Goal: Book appointment/travel/reservation

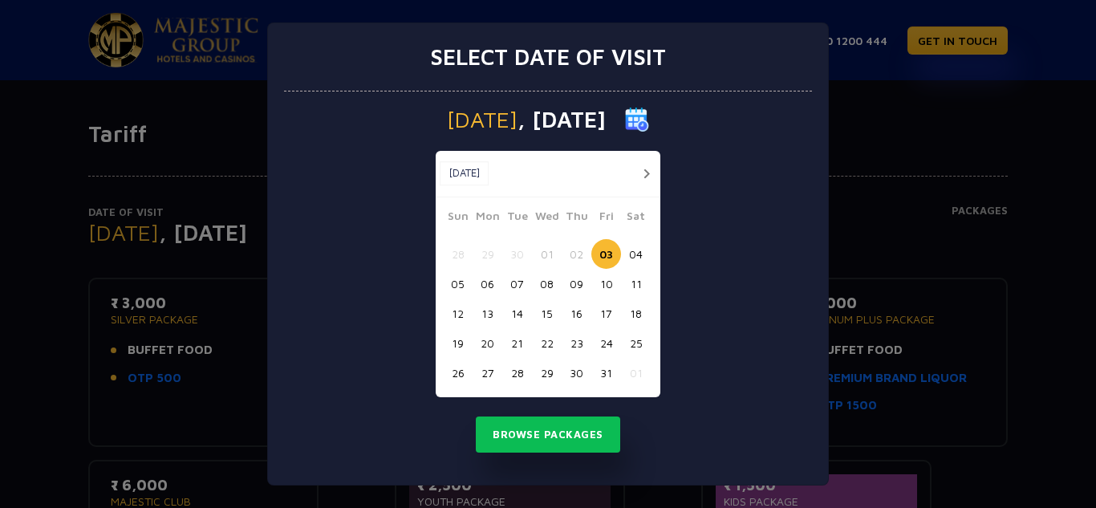
click at [489, 282] on button "06" at bounding box center [488, 284] width 30 height 30
click at [614, 251] on button "03" at bounding box center [606, 254] width 30 height 30
click at [583, 423] on button "Browse Packages" at bounding box center [548, 434] width 144 height 37
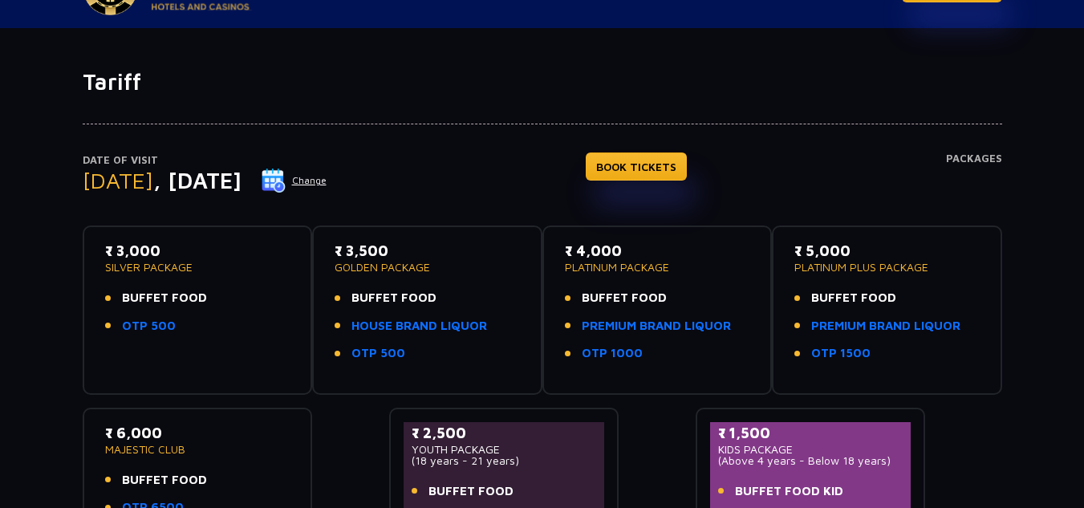
scroll to position [80, 0]
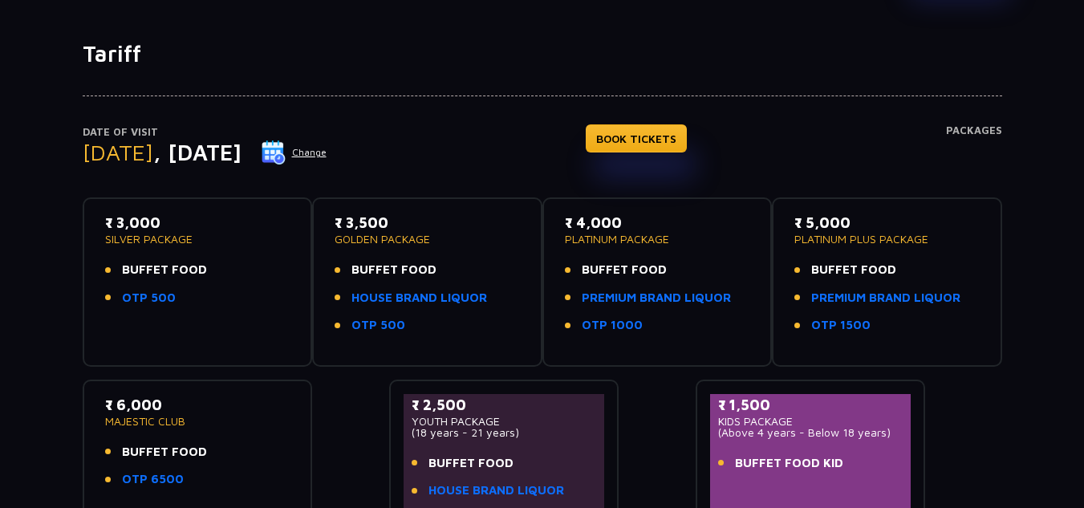
click at [327, 147] on button "Change" at bounding box center [294, 153] width 67 height 26
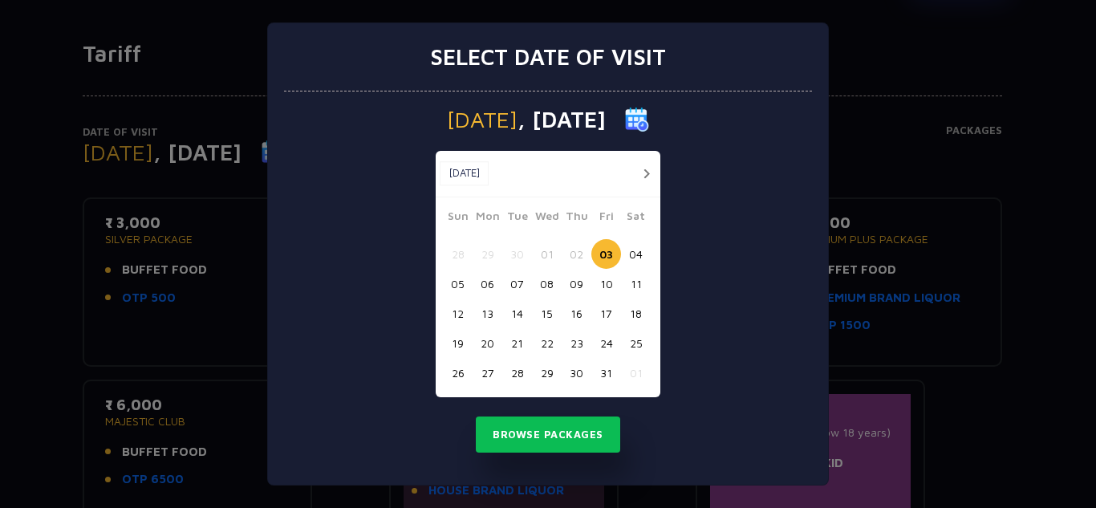
click at [497, 280] on button "06" at bounding box center [488, 284] width 30 height 30
click at [550, 430] on button "Browse Packages" at bounding box center [548, 434] width 144 height 37
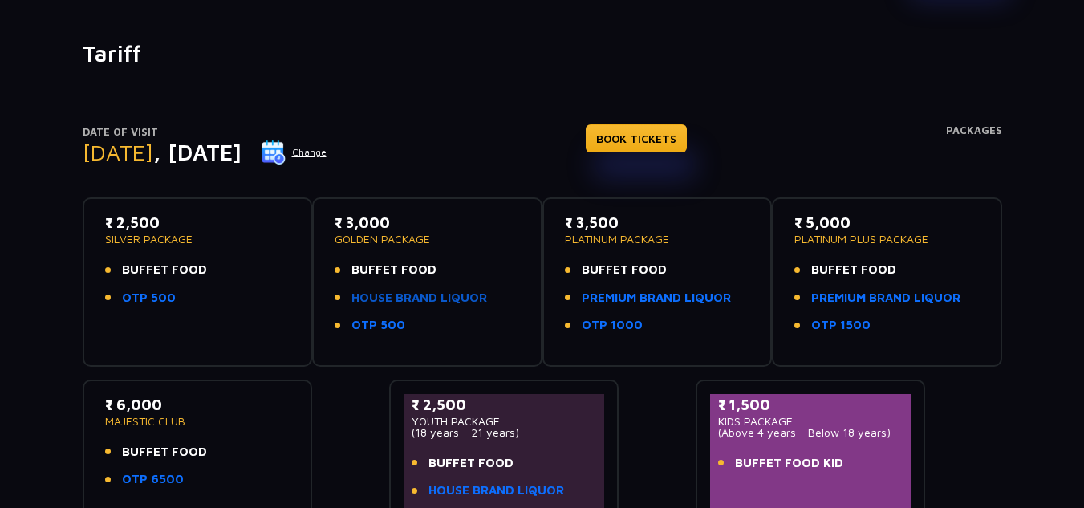
click at [455, 297] on link "HOUSE BRAND LIQUOR" at bounding box center [419, 298] width 136 height 18
click at [327, 153] on button "Change" at bounding box center [294, 153] width 67 height 26
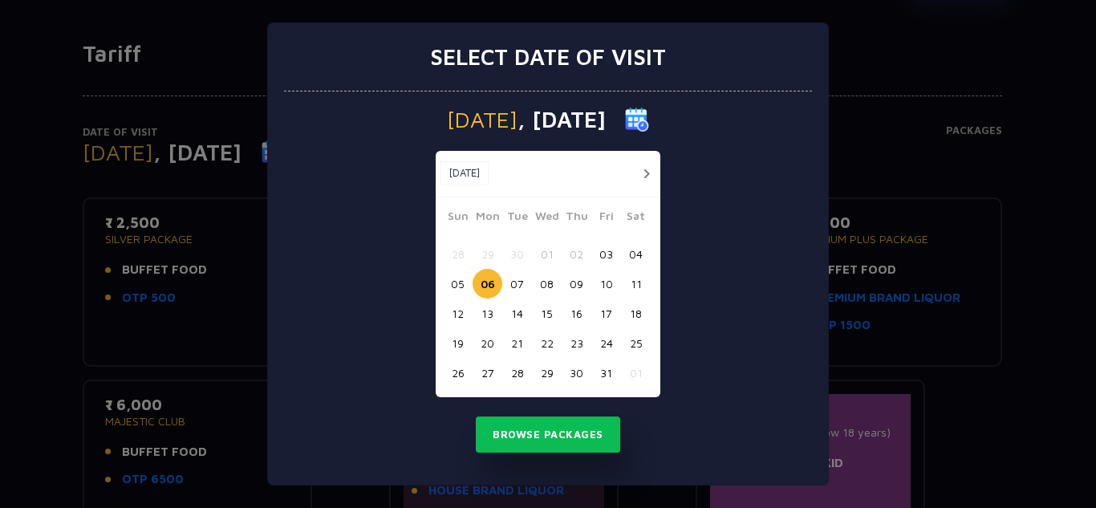
click at [458, 286] on button "05" at bounding box center [458, 284] width 30 height 30
click at [562, 440] on button "Browse Packages" at bounding box center [548, 434] width 144 height 37
